Goal: Task Accomplishment & Management: Manage account settings

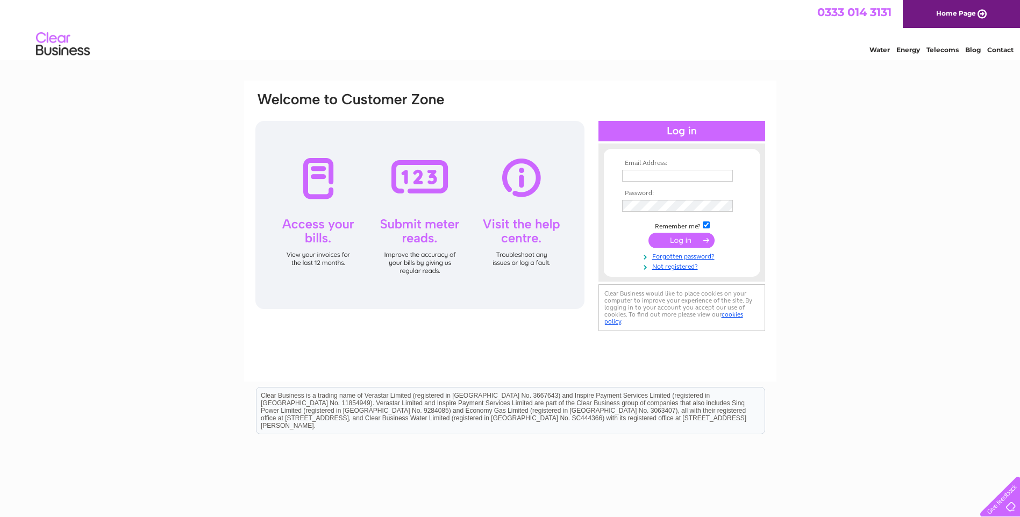
click at [670, 177] on input "text" at bounding box center [677, 176] width 111 height 12
type input "mandy.robertson@analog.com"
click at [649, 234] on input "submit" at bounding box center [682, 241] width 66 height 15
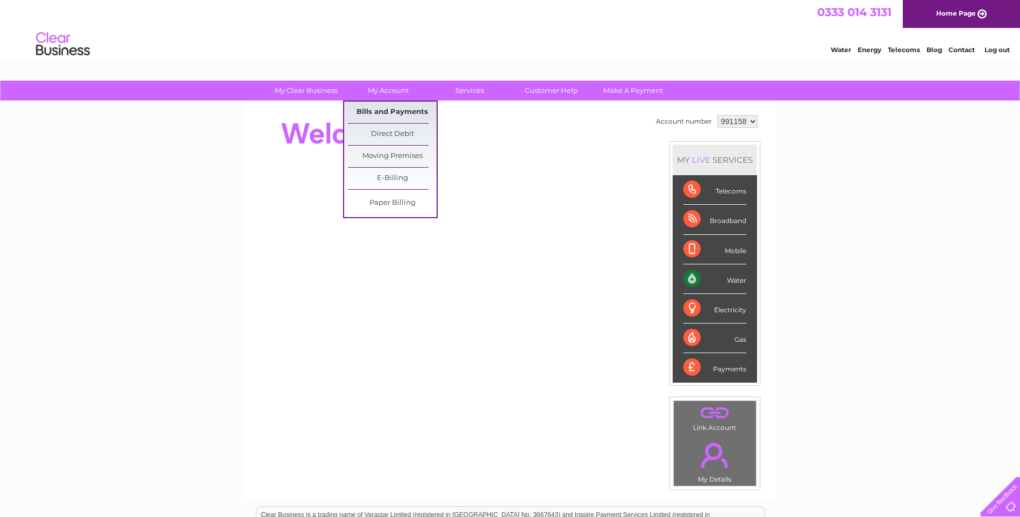
click at [386, 112] on link "Bills and Payments" at bounding box center [392, 113] width 89 height 22
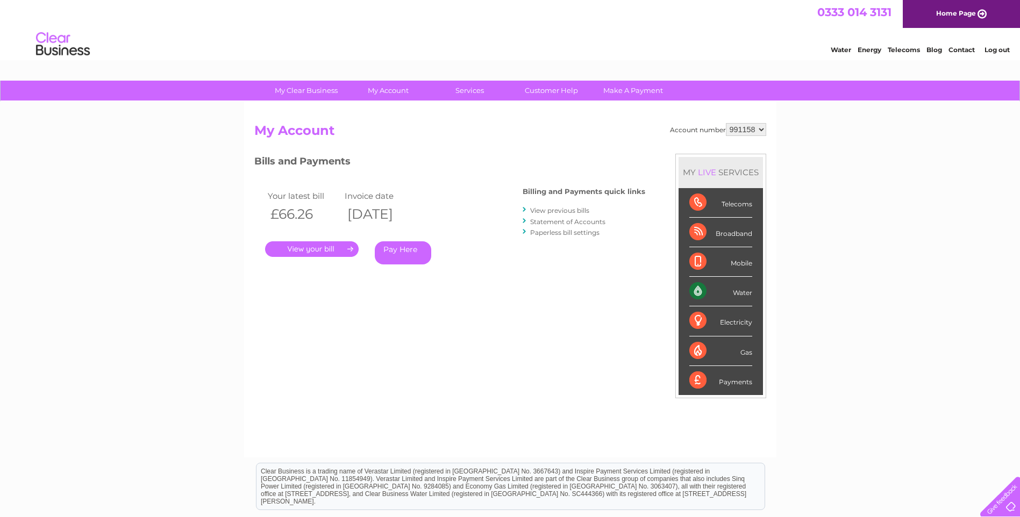
click at [330, 247] on link "." at bounding box center [312, 250] width 94 height 16
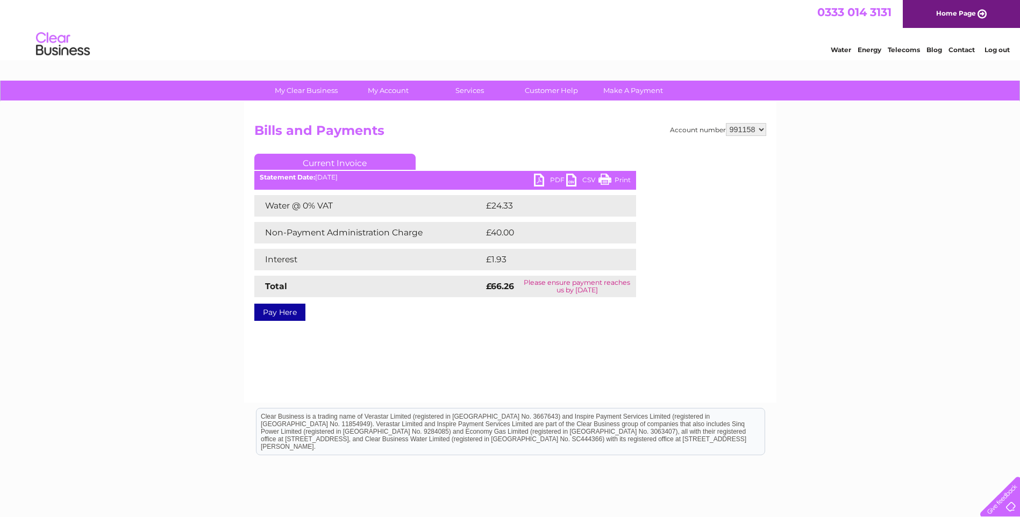
click at [540, 175] on link "PDF" at bounding box center [550, 182] width 32 height 16
click at [555, 91] on link "Customer Help" at bounding box center [551, 91] width 89 height 20
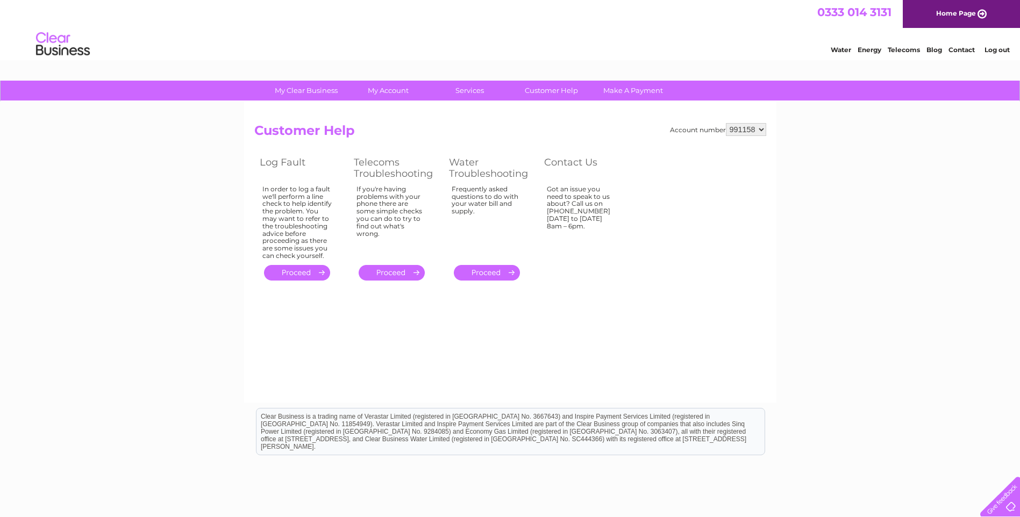
click at [299, 272] on link "." at bounding box center [297, 273] width 66 height 16
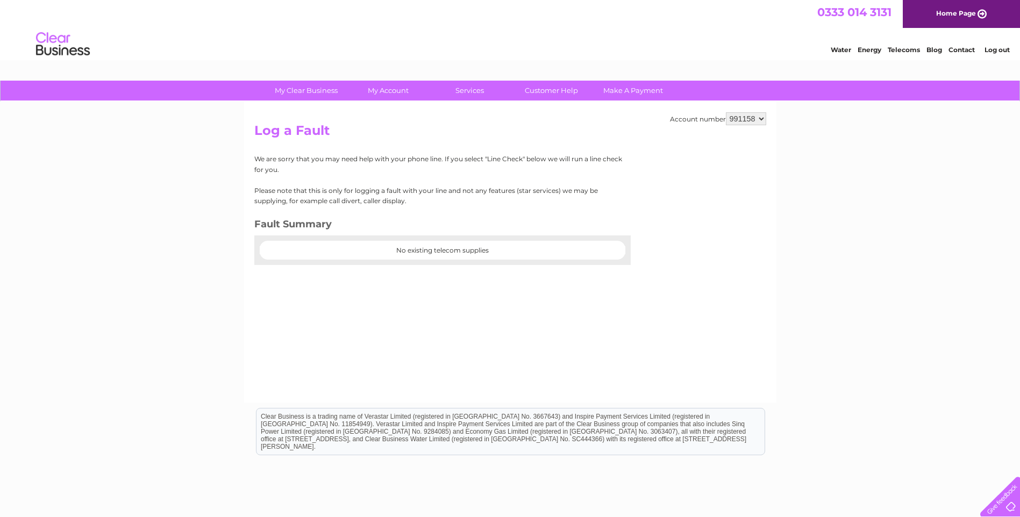
click at [994, 51] on link "Log out" at bounding box center [997, 50] width 25 height 8
